Goal: Information Seeking & Learning: Learn about a topic

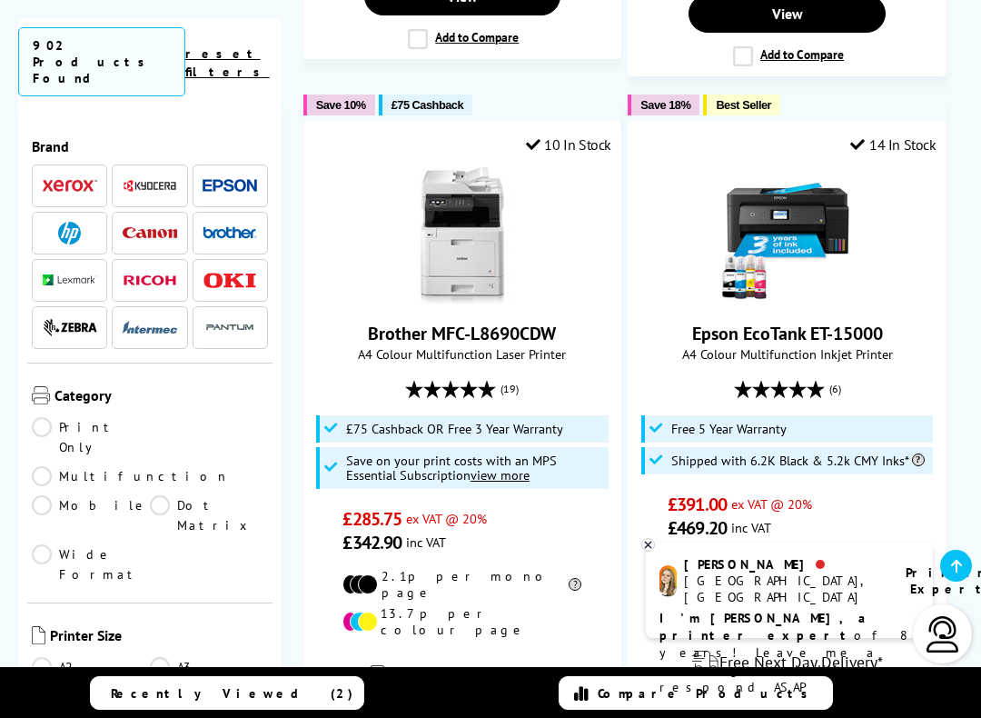
scroll to position [4389, 0]
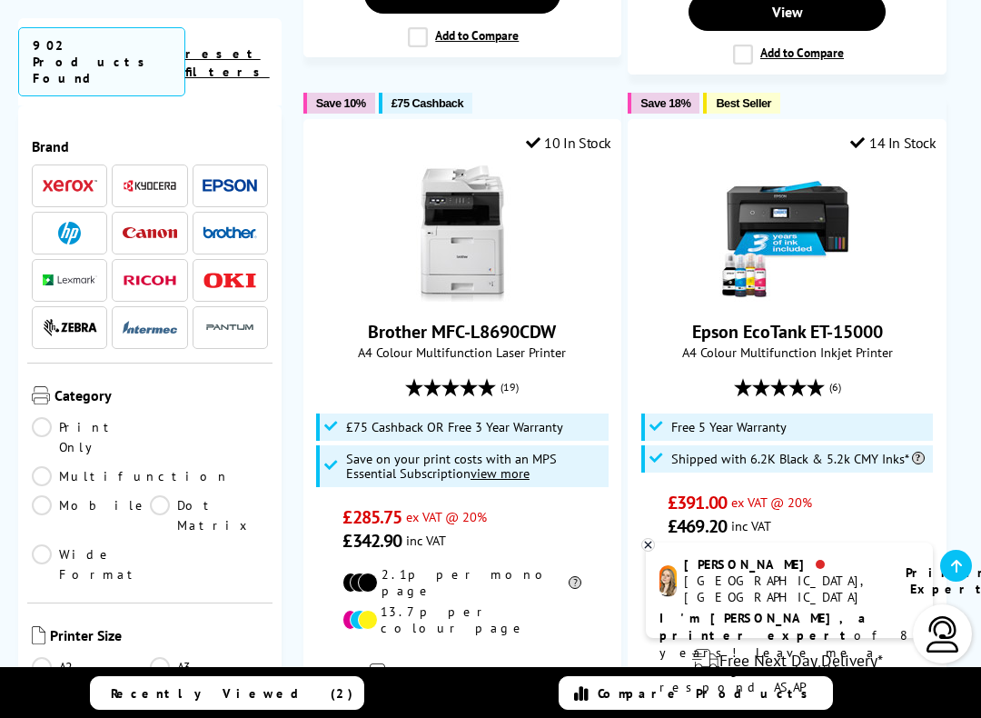
click at [811, 413] on li "Free 5 Year Warranty" at bounding box center [788, 426] width 293 height 27
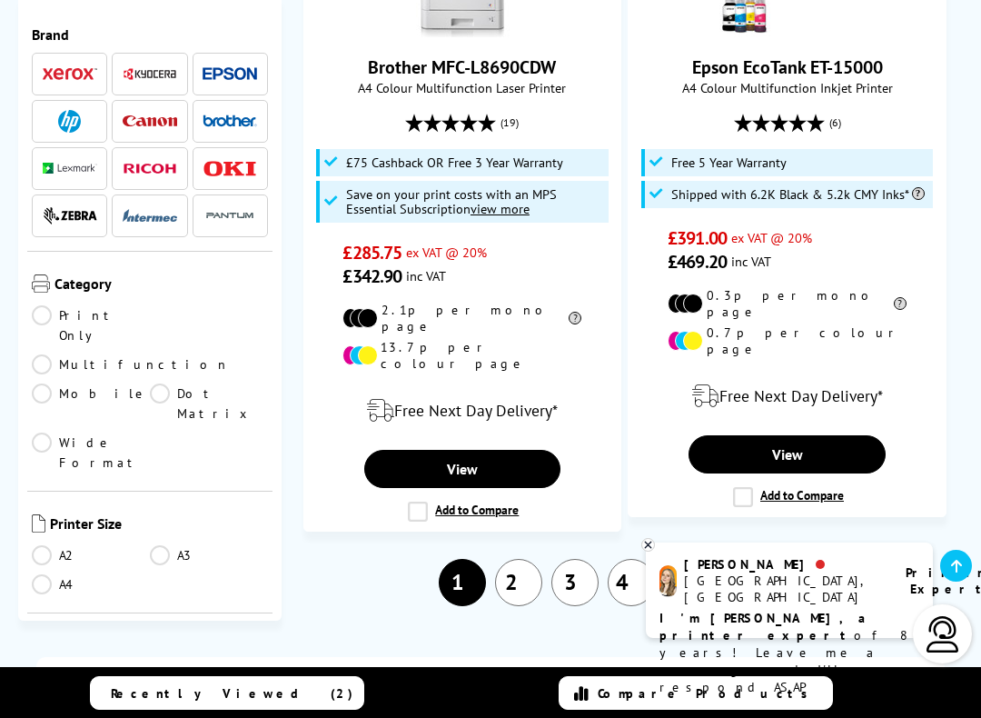
scroll to position [4670, 0]
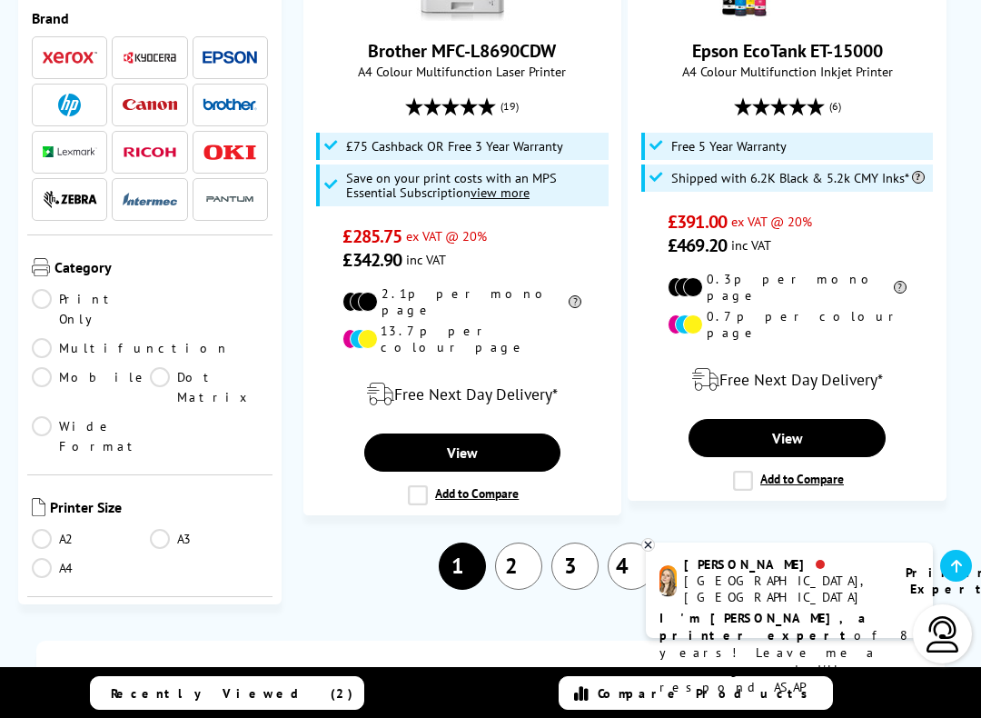
click at [522, 542] on link "2" at bounding box center [518, 565] width 47 height 47
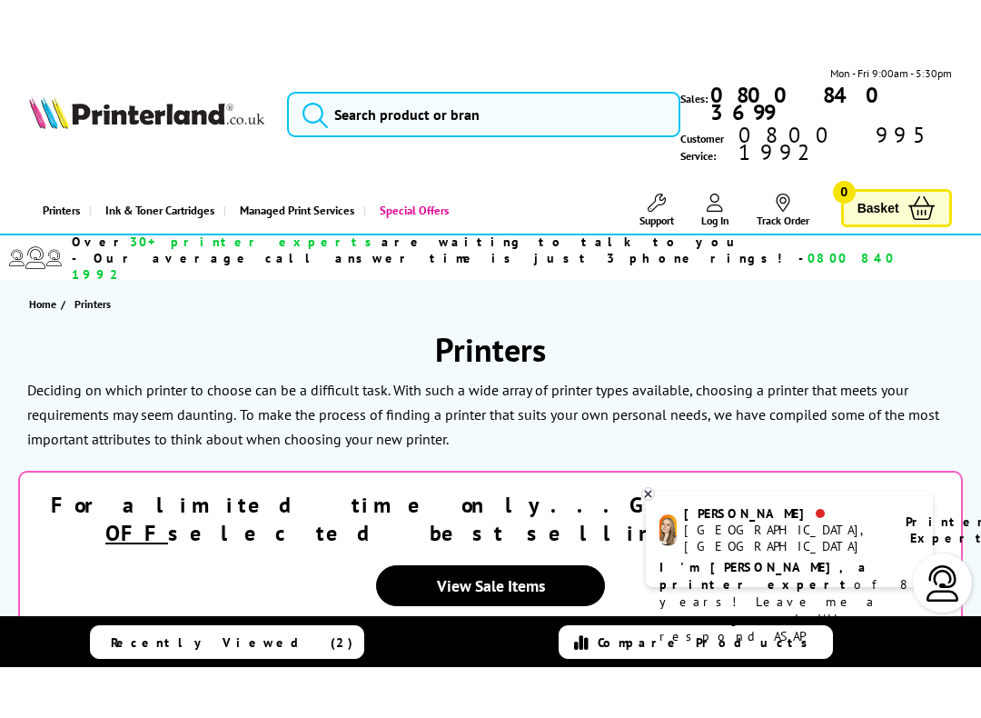
scroll to position [1, 0]
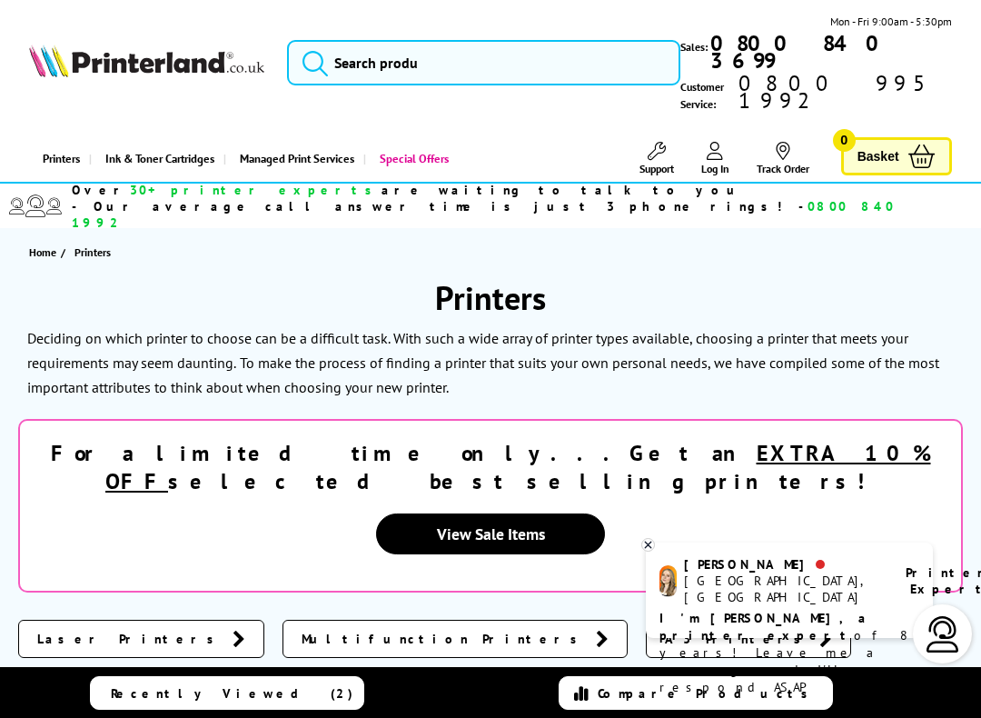
click at [562, 513] on link "View Sale Items" at bounding box center [490, 533] width 229 height 41
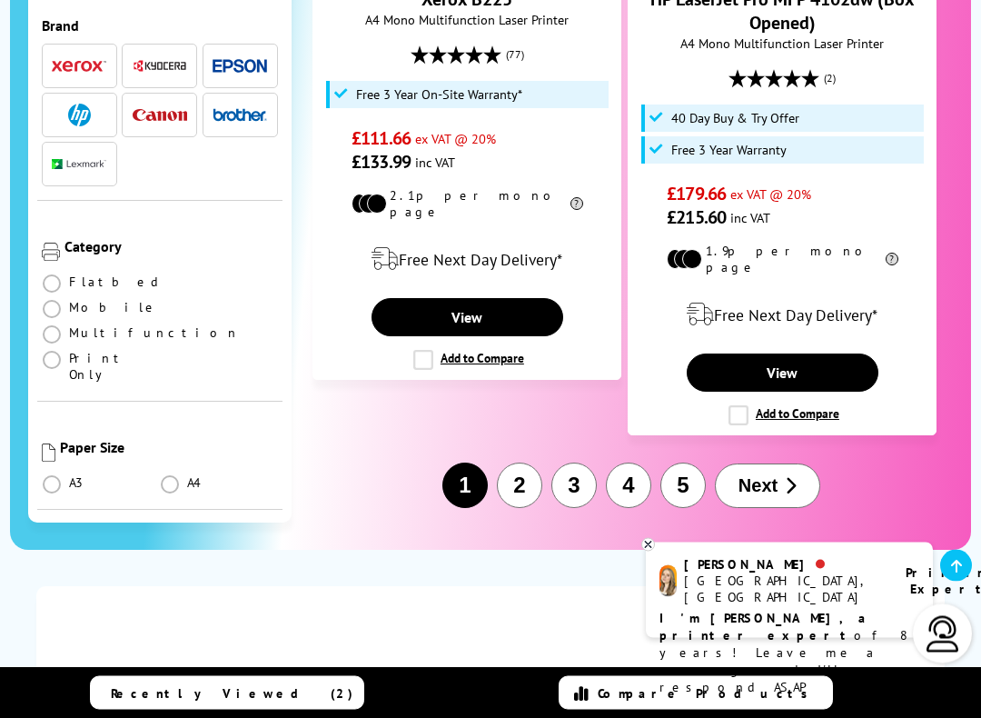
scroll to position [4515, 0]
click at [771, 475] on span "Next" at bounding box center [758, 485] width 39 height 21
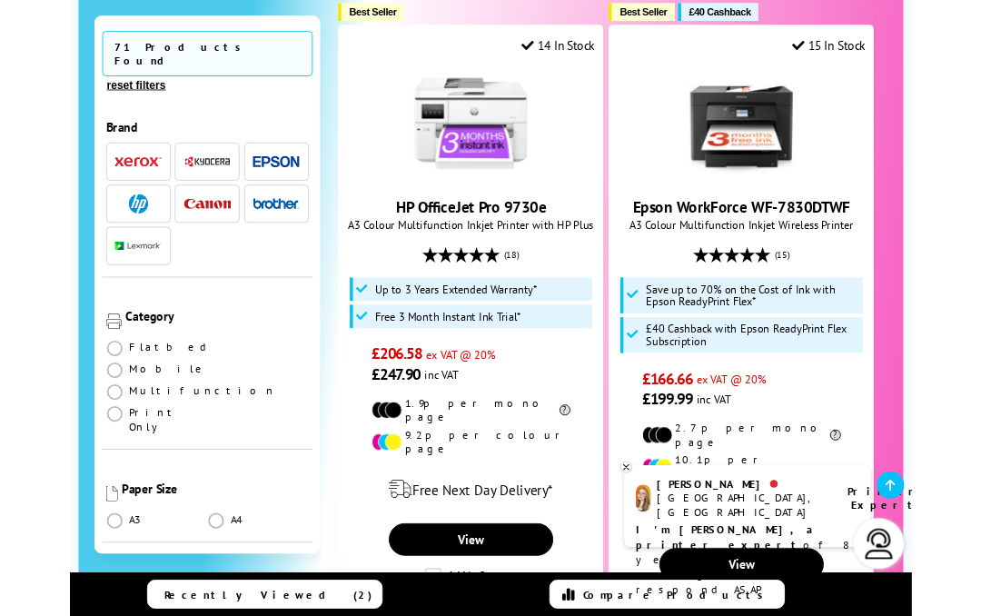
scroll to position [4391, 0]
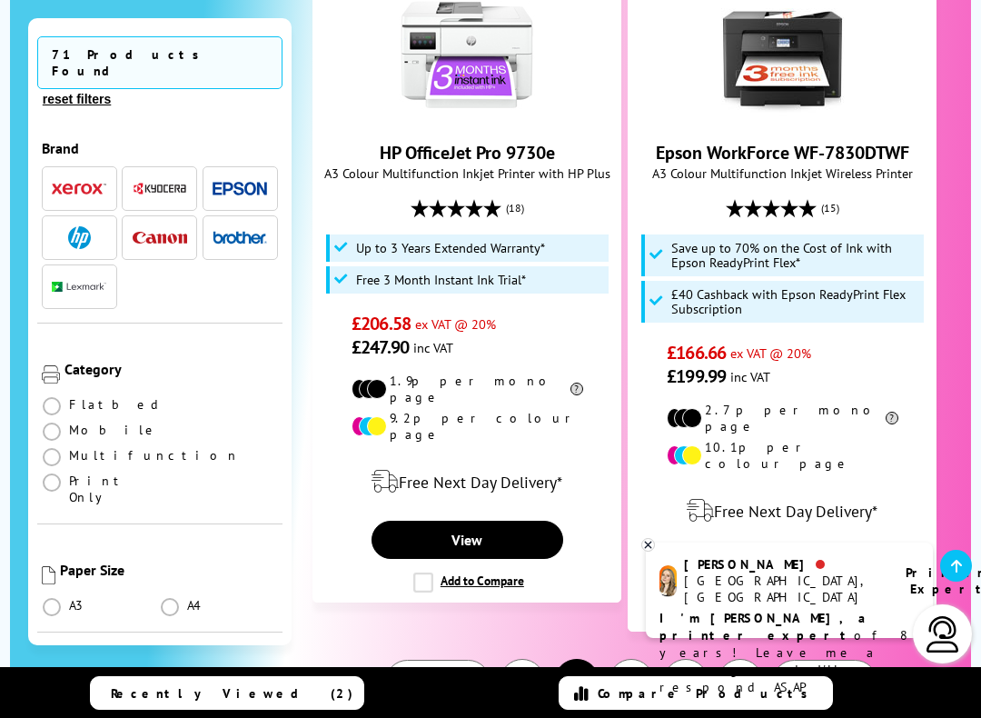
click at [630, 615] on button "3" at bounding box center [631, 681] width 45 height 45
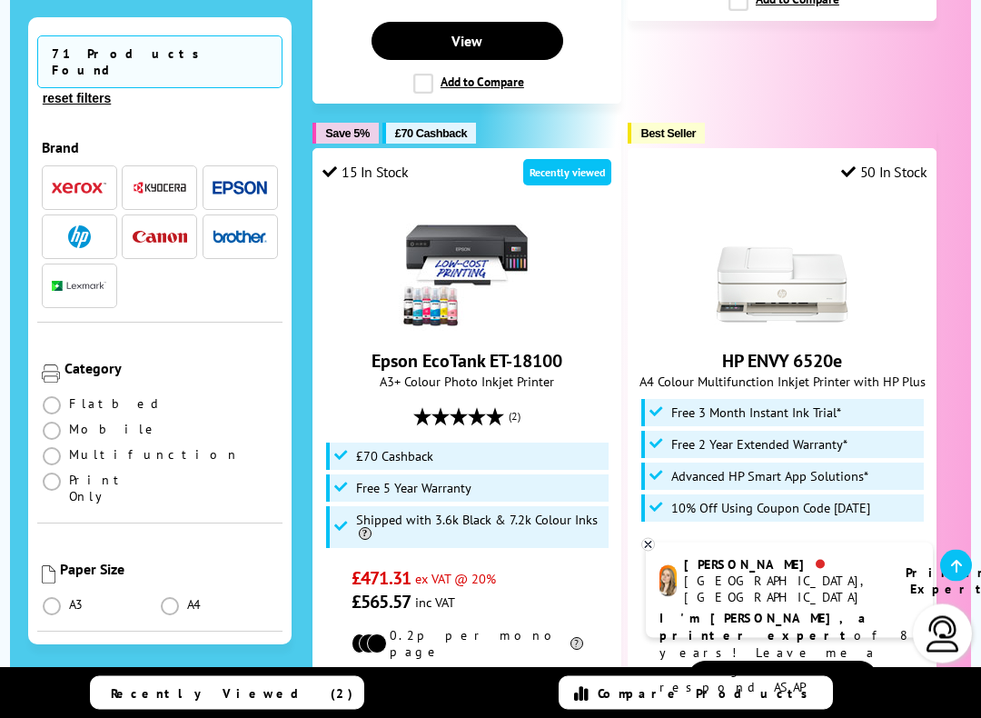
scroll to position [1146, 0]
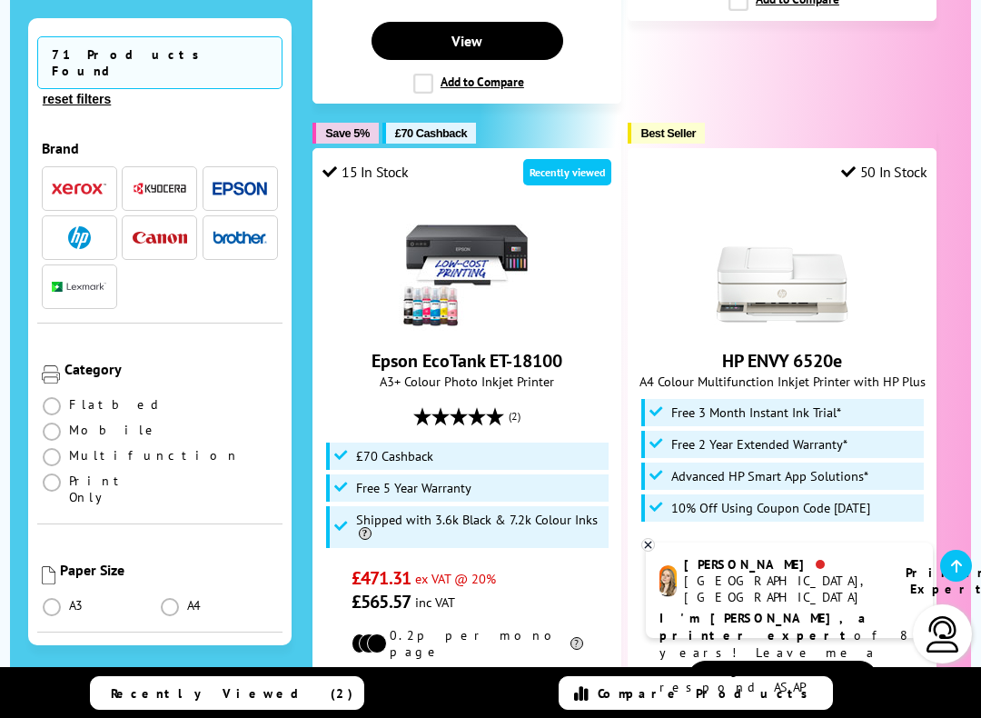
click at [512, 349] on link "Epson EcoTank ET-18100" at bounding box center [467, 361] width 191 height 24
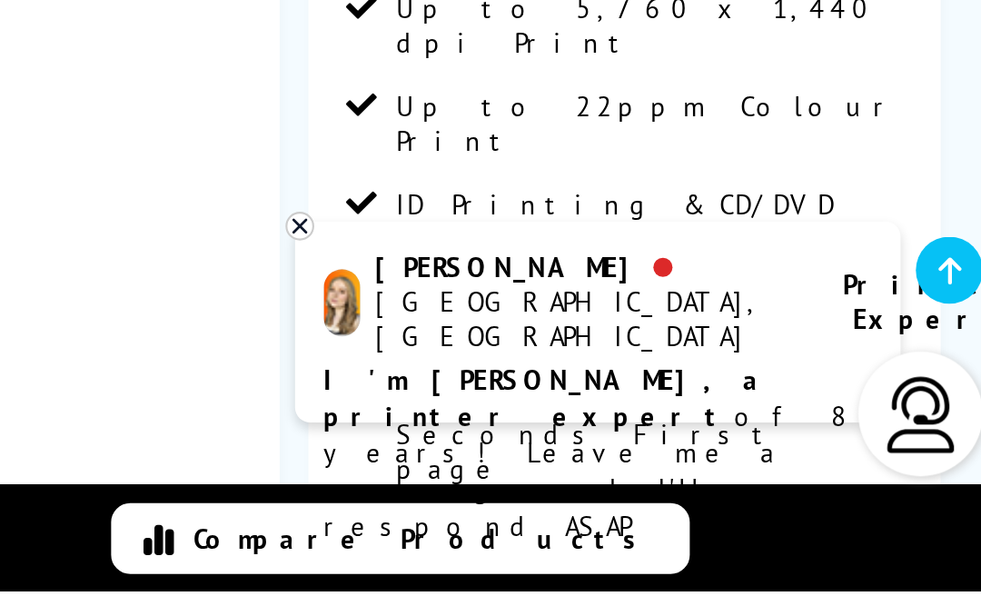
scroll to position [270, 0]
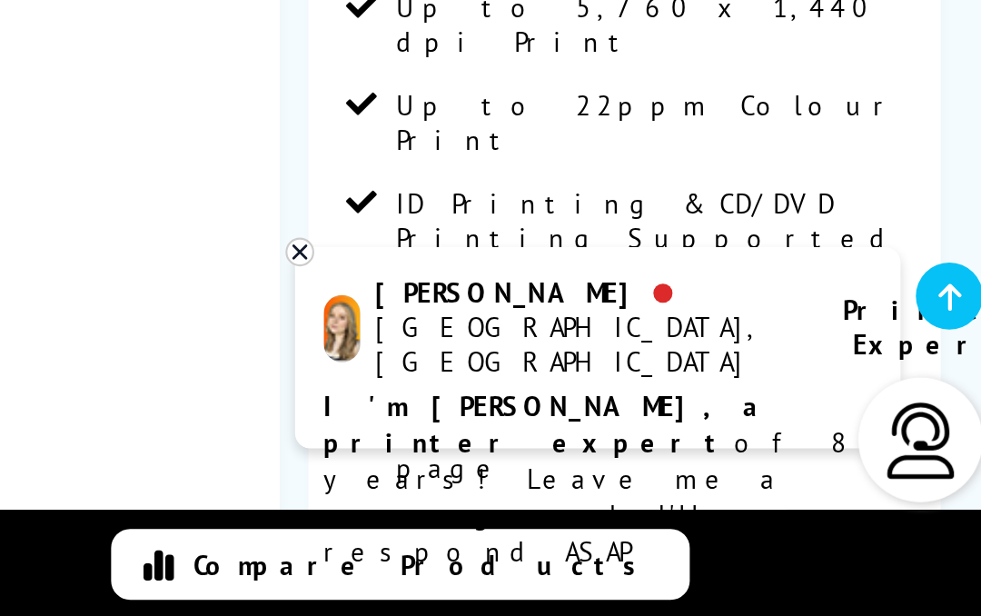
click at [642, 436] on div at bounding box center [649, 443] width 14 height 14
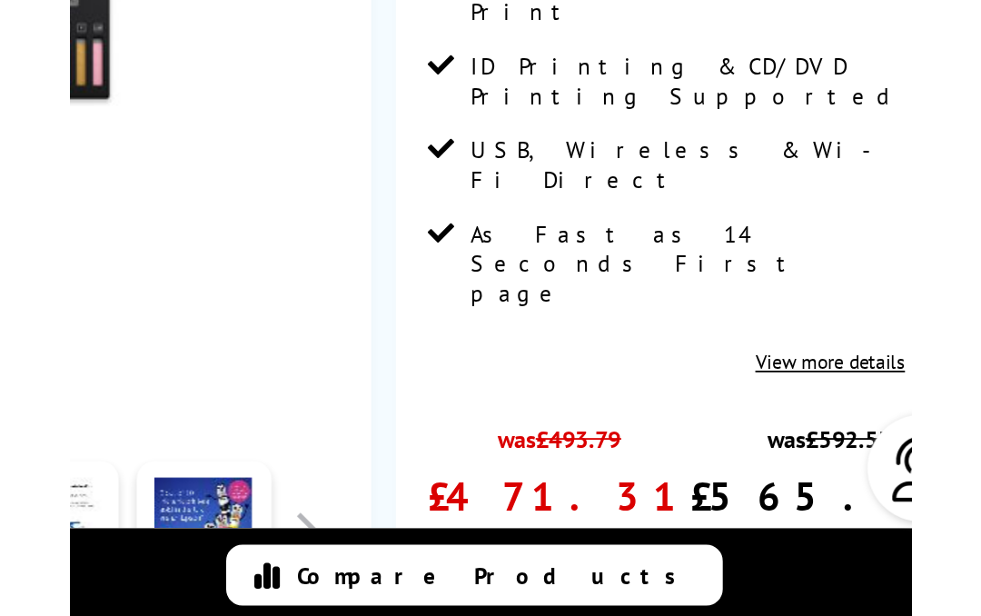
scroll to position [310, 0]
